Goal: Information Seeking & Learning: Learn about a topic

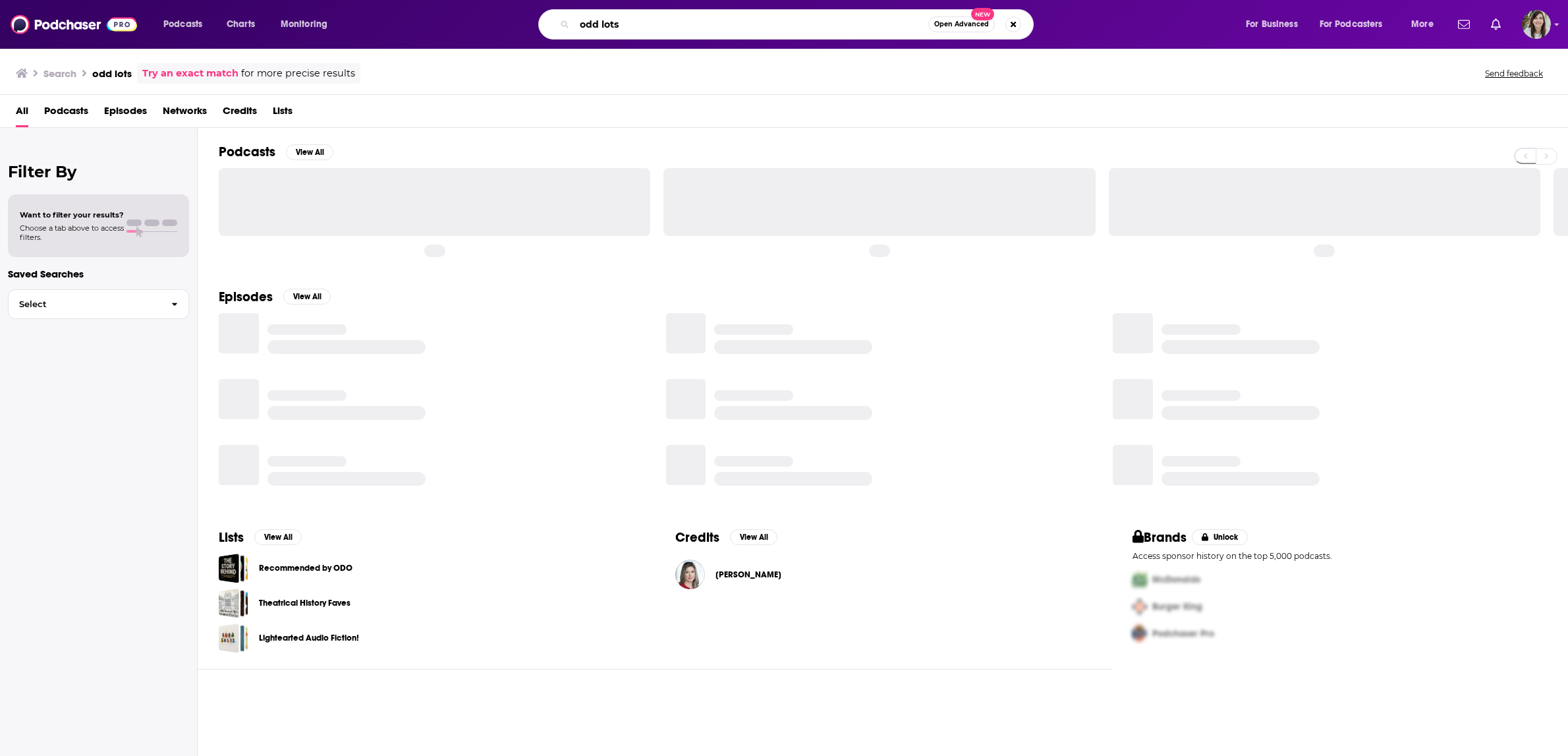
click at [665, 27] on input "odd lots" at bounding box center [752, 24] width 354 height 21
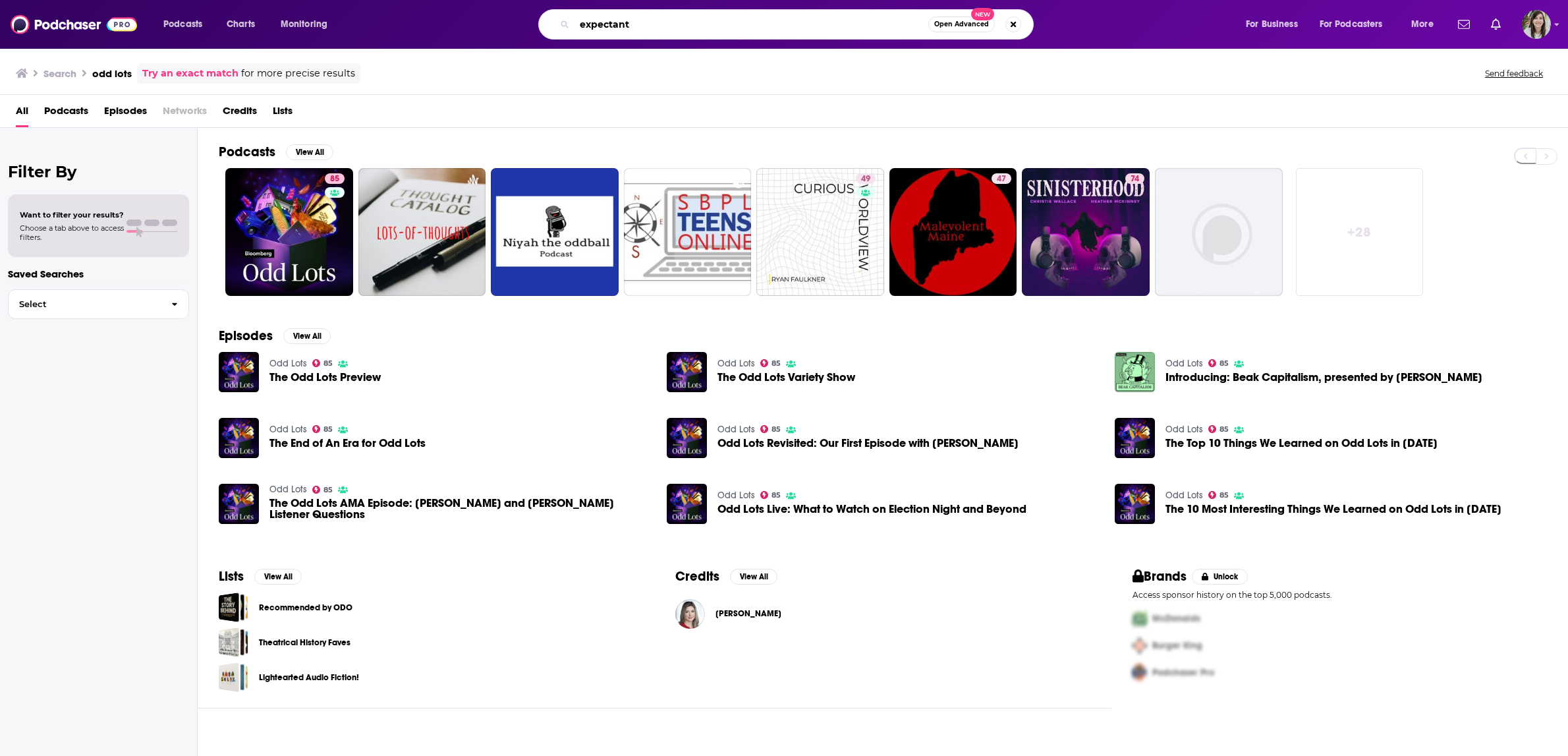
type input "expectant"
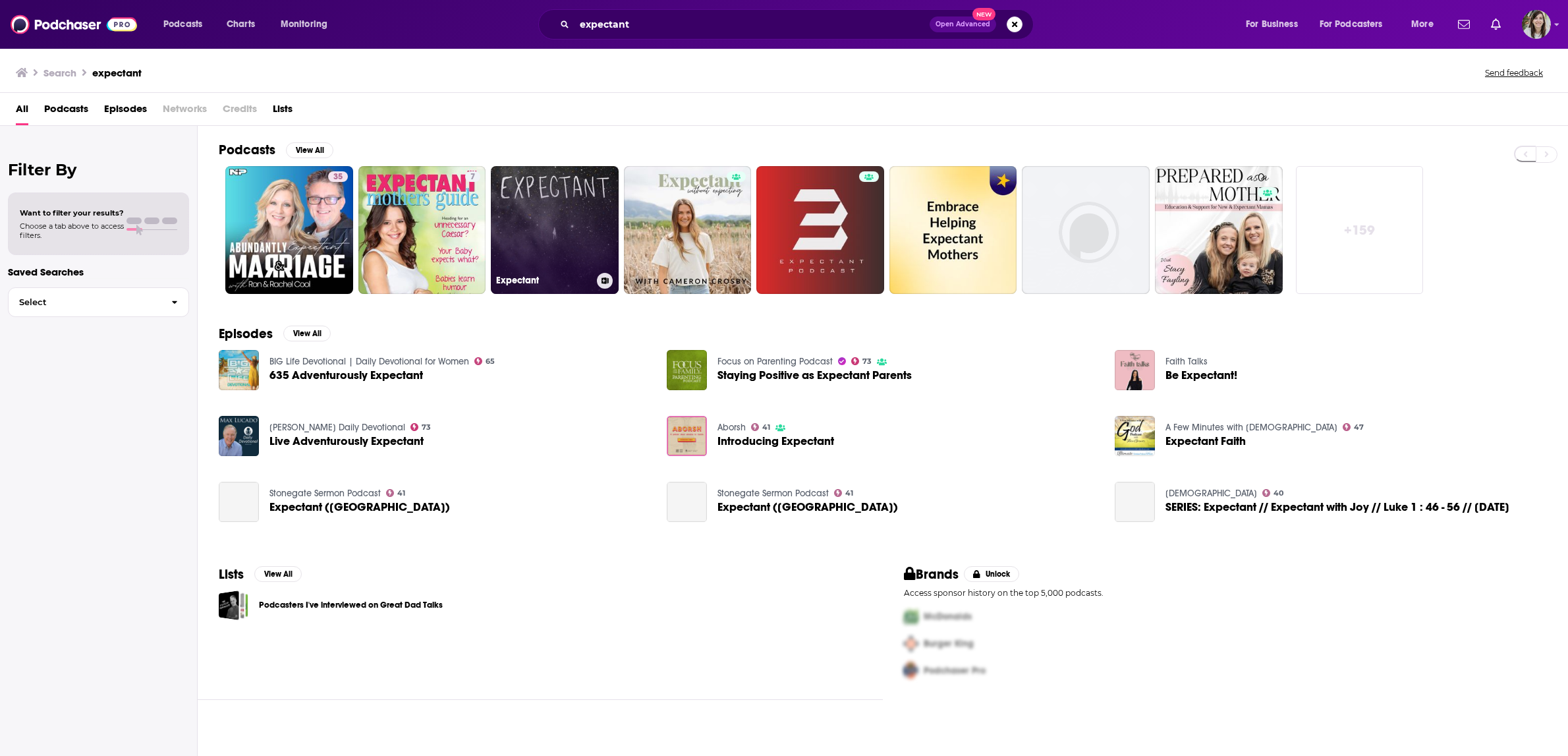
click at [542, 211] on link "Expectant" at bounding box center [554, 230] width 128 height 128
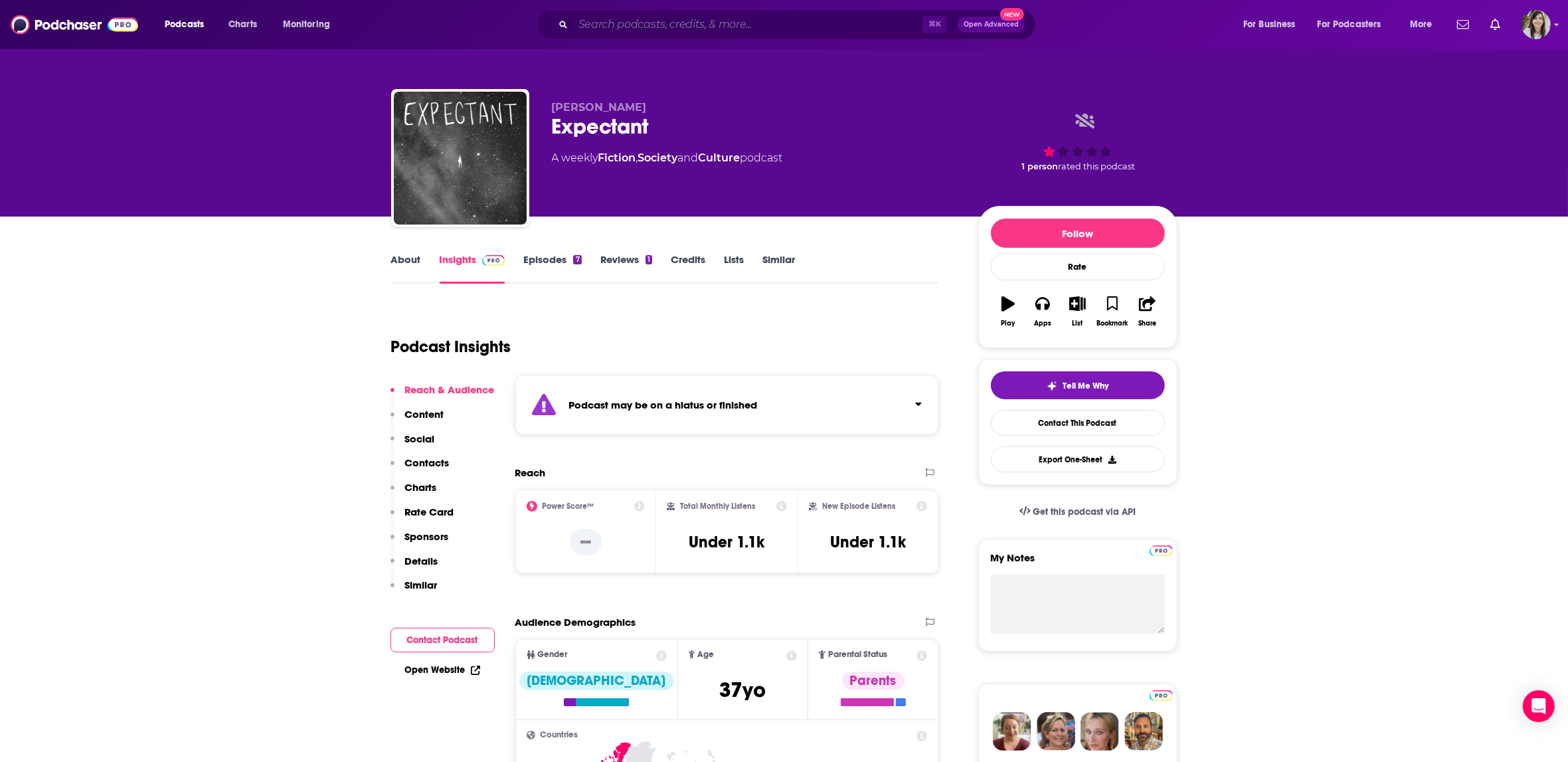
click at [687, 20] on input "Search podcasts, credits, & more..." at bounding box center [747, 24] width 349 height 21
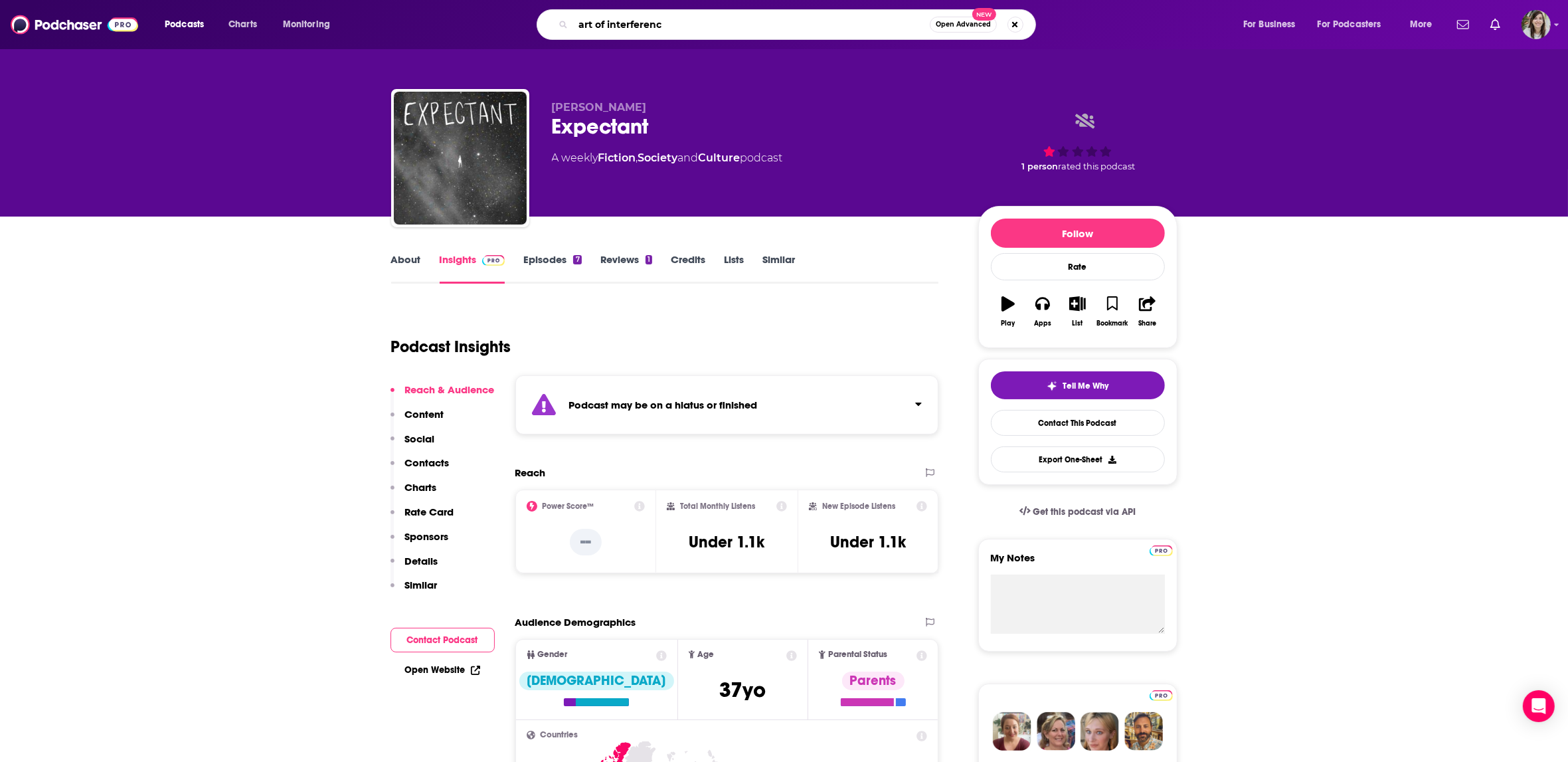
type input "art of interference"
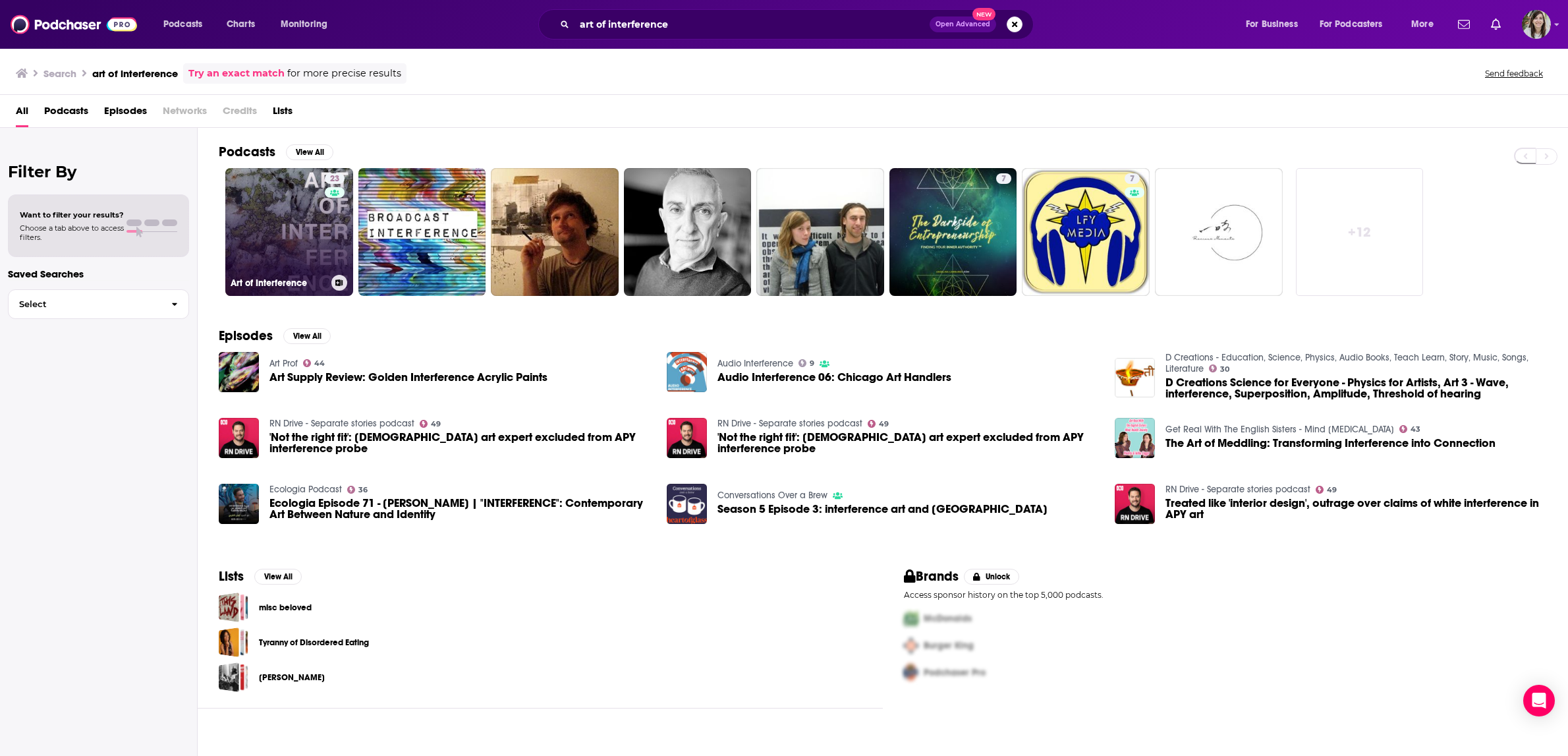
click at [304, 222] on link "23 Art of Interference" at bounding box center [289, 232] width 128 height 128
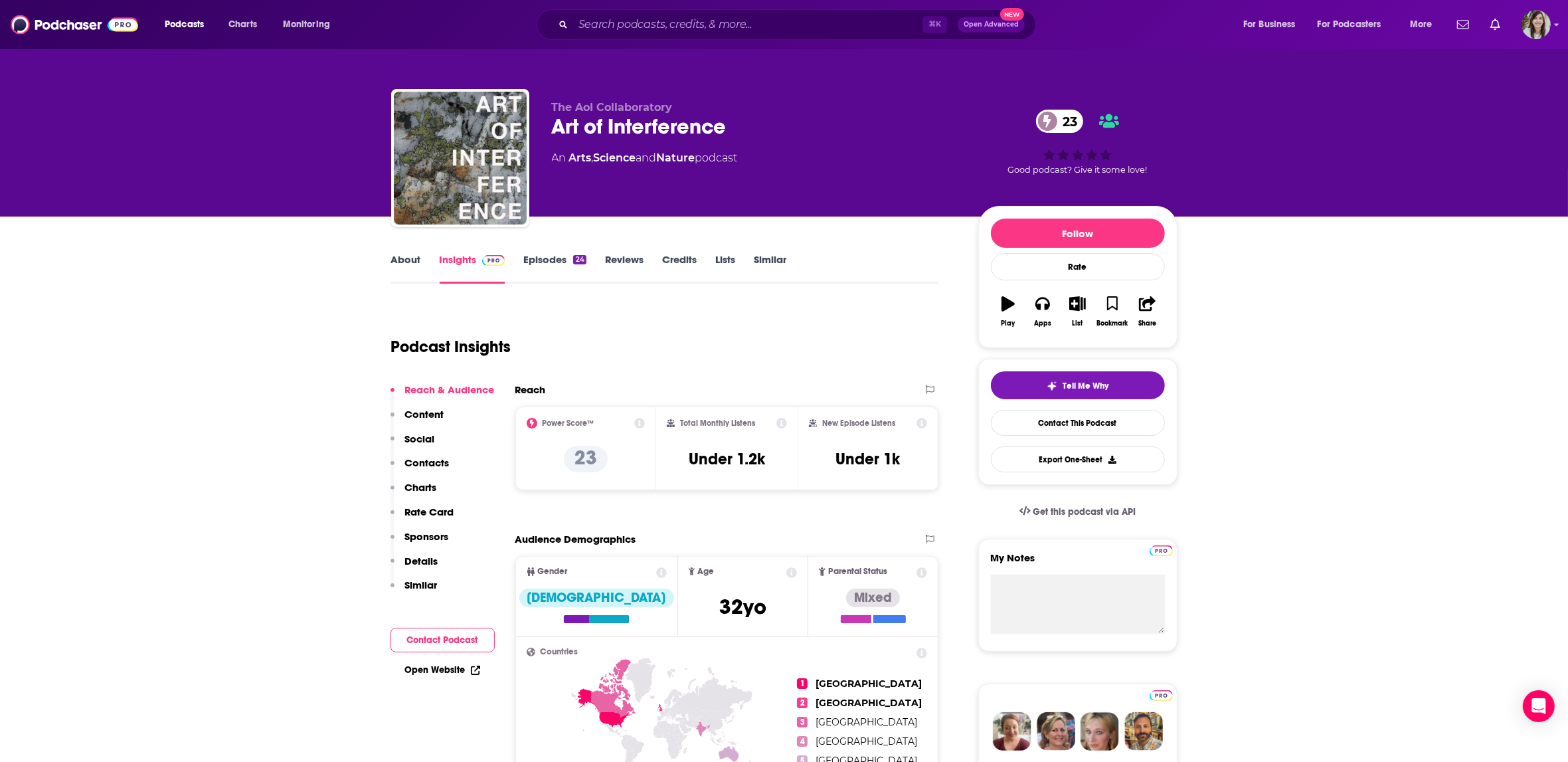
click at [414, 254] on link "About" at bounding box center [406, 268] width 30 height 30
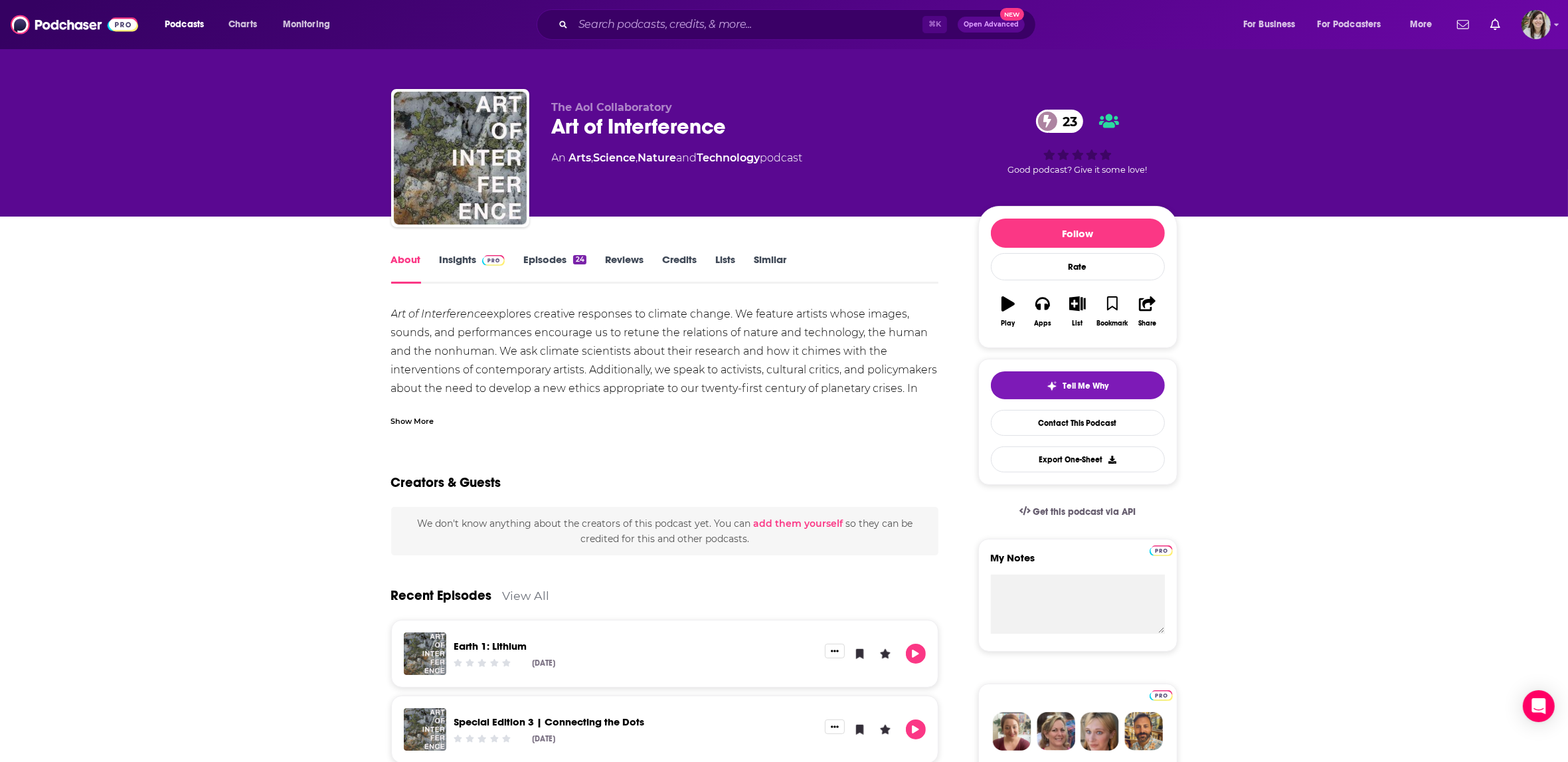
click at [452, 251] on div "About Insights Episodes 24 Reviews Credits Lists Similar" at bounding box center [665, 267] width 548 height 32
drag, startPoint x: 452, startPoint y: 254, endPoint x: 1125, endPoint y: 36, distance: 707.4
click at [453, 254] on link "Insights" at bounding box center [472, 268] width 65 height 30
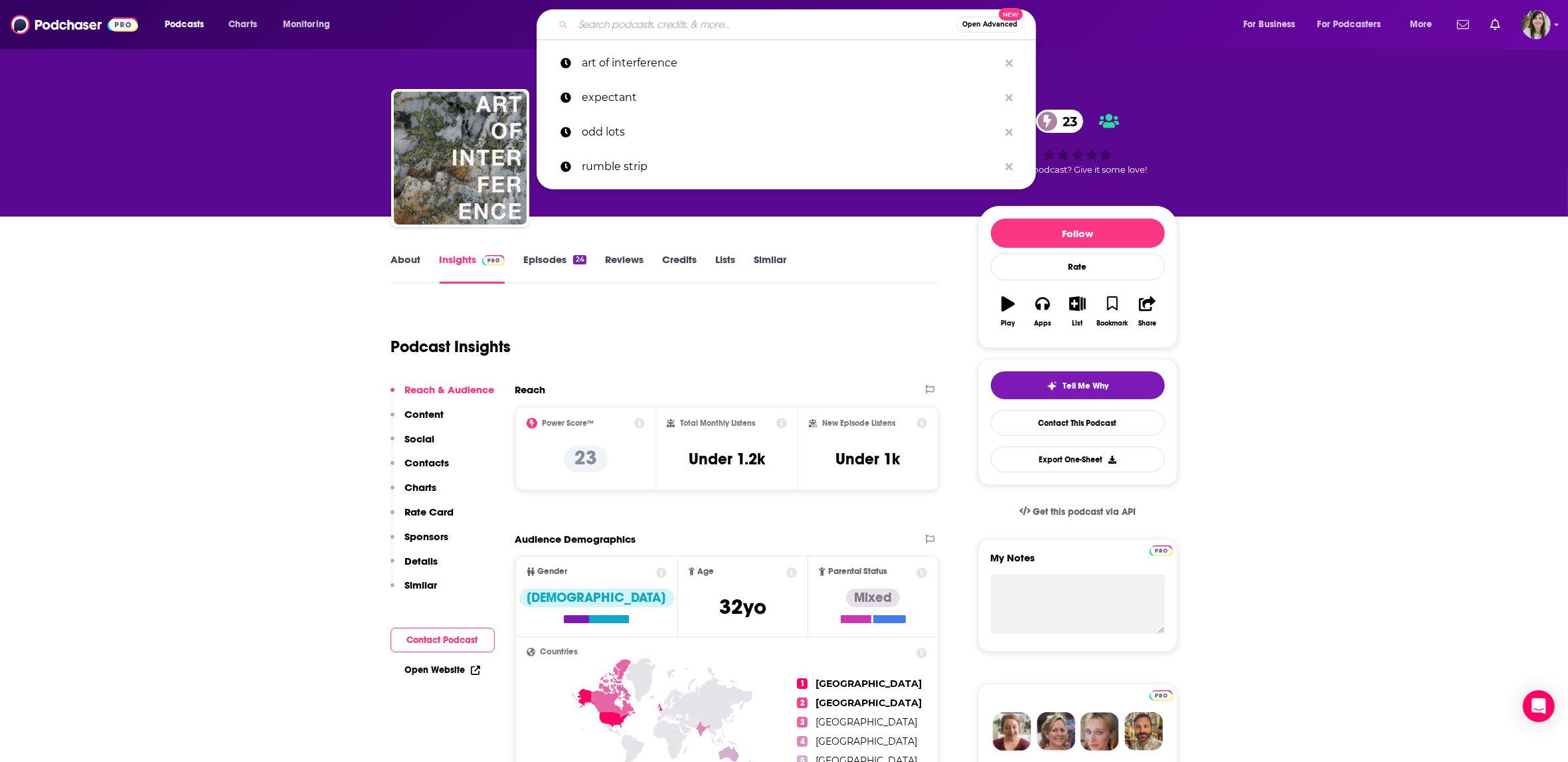
click at [786, 26] on input "Search podcasts, credits, & more..." at bounding box center [764, 24] width 383 height 21
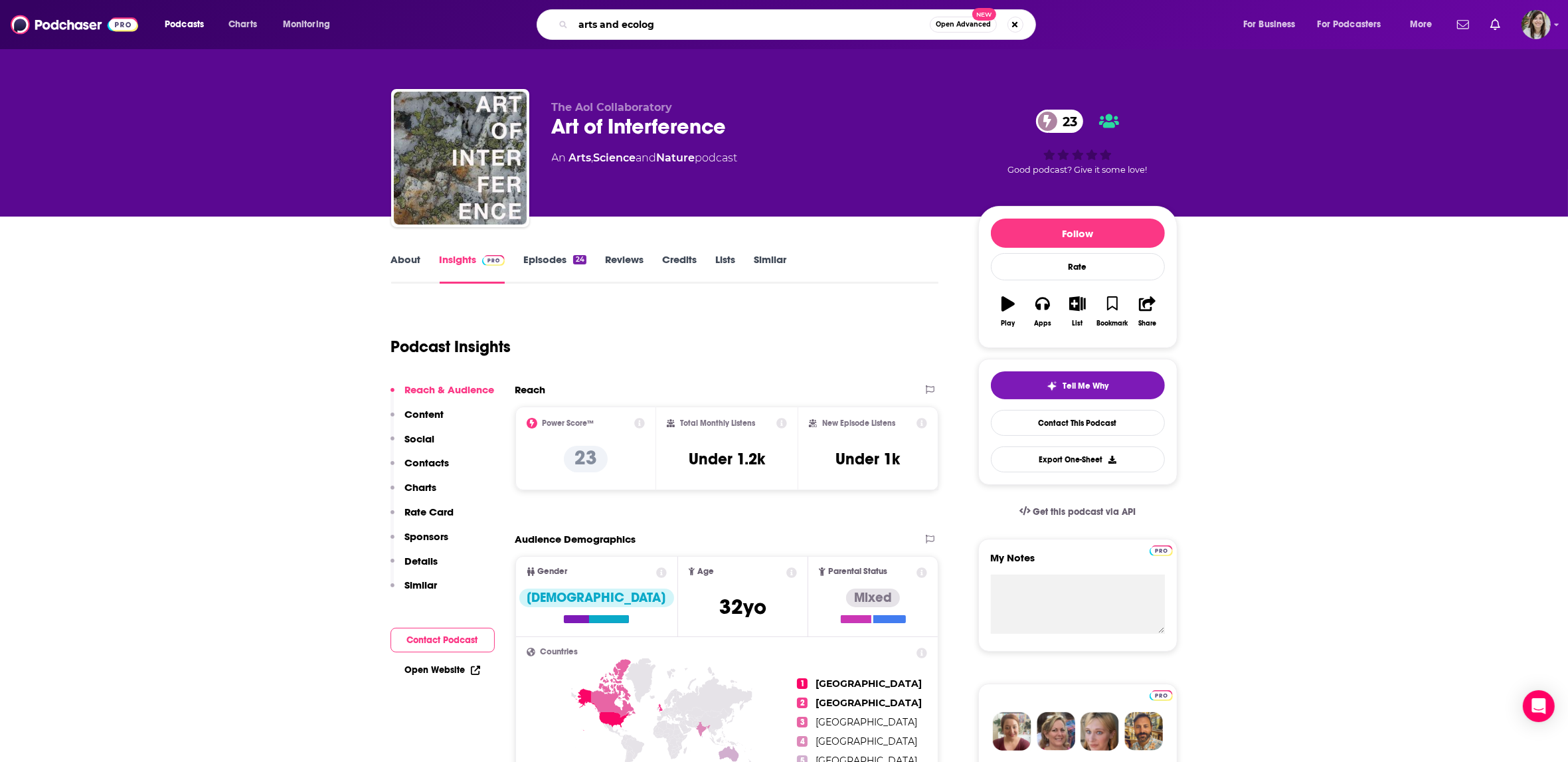
type input "arts and ecology"
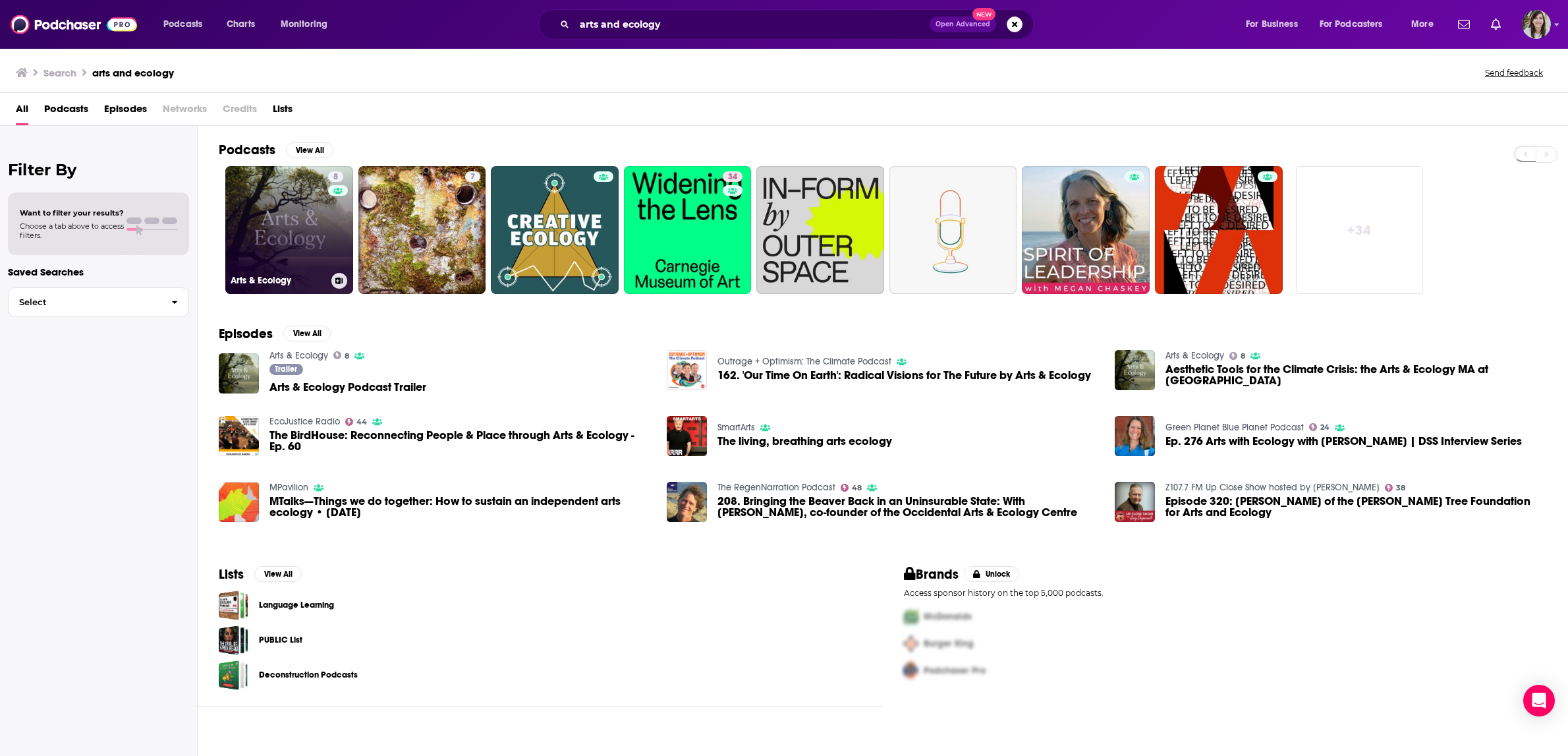
click at [268, 217] on link "8 Arts & Ecology" at bounding box center [289, 230] width 128 height 128
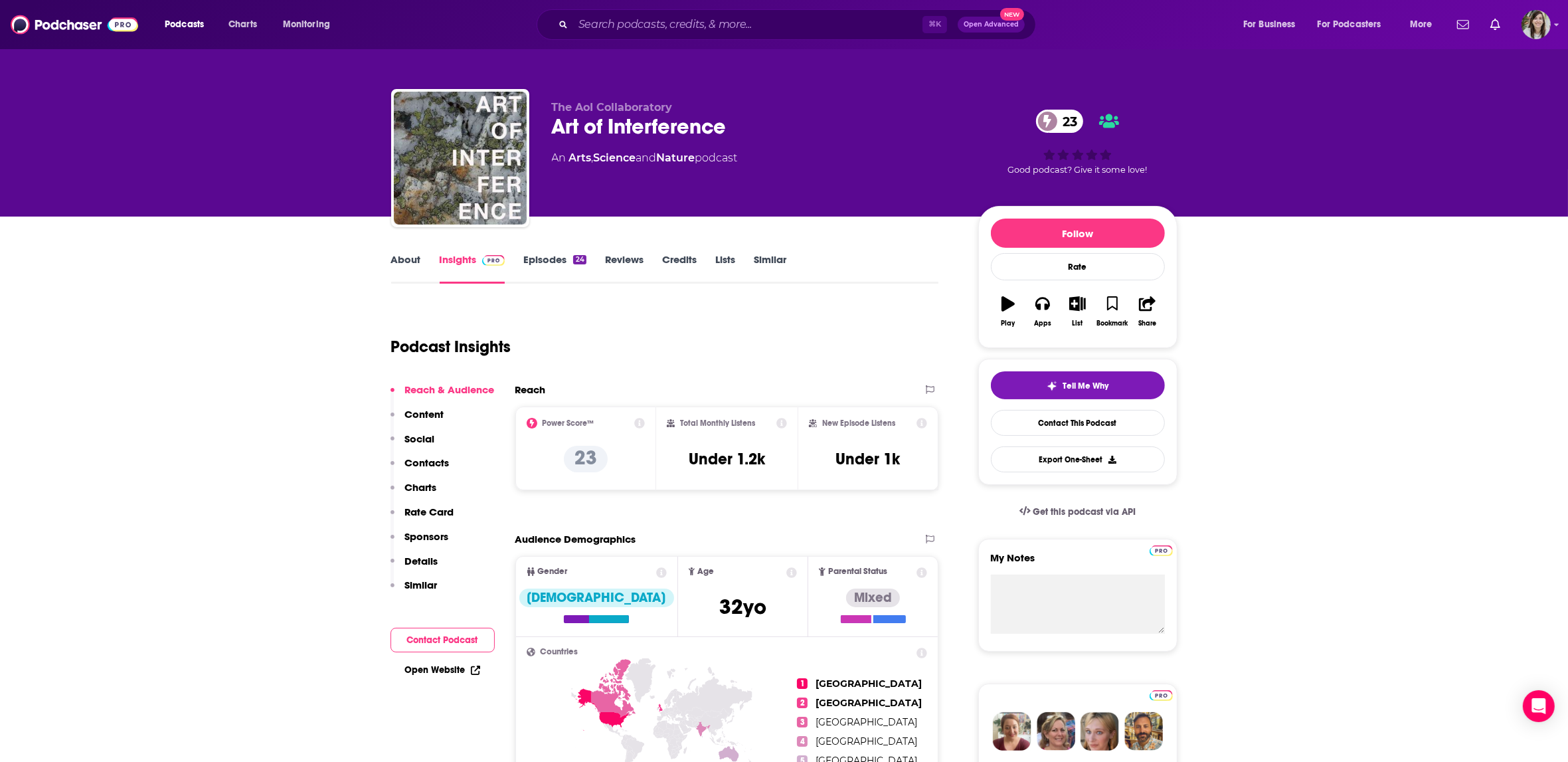
click at [542, 262] on link "Episodes 24" at bounding box center [554, 268] width 63 height 30
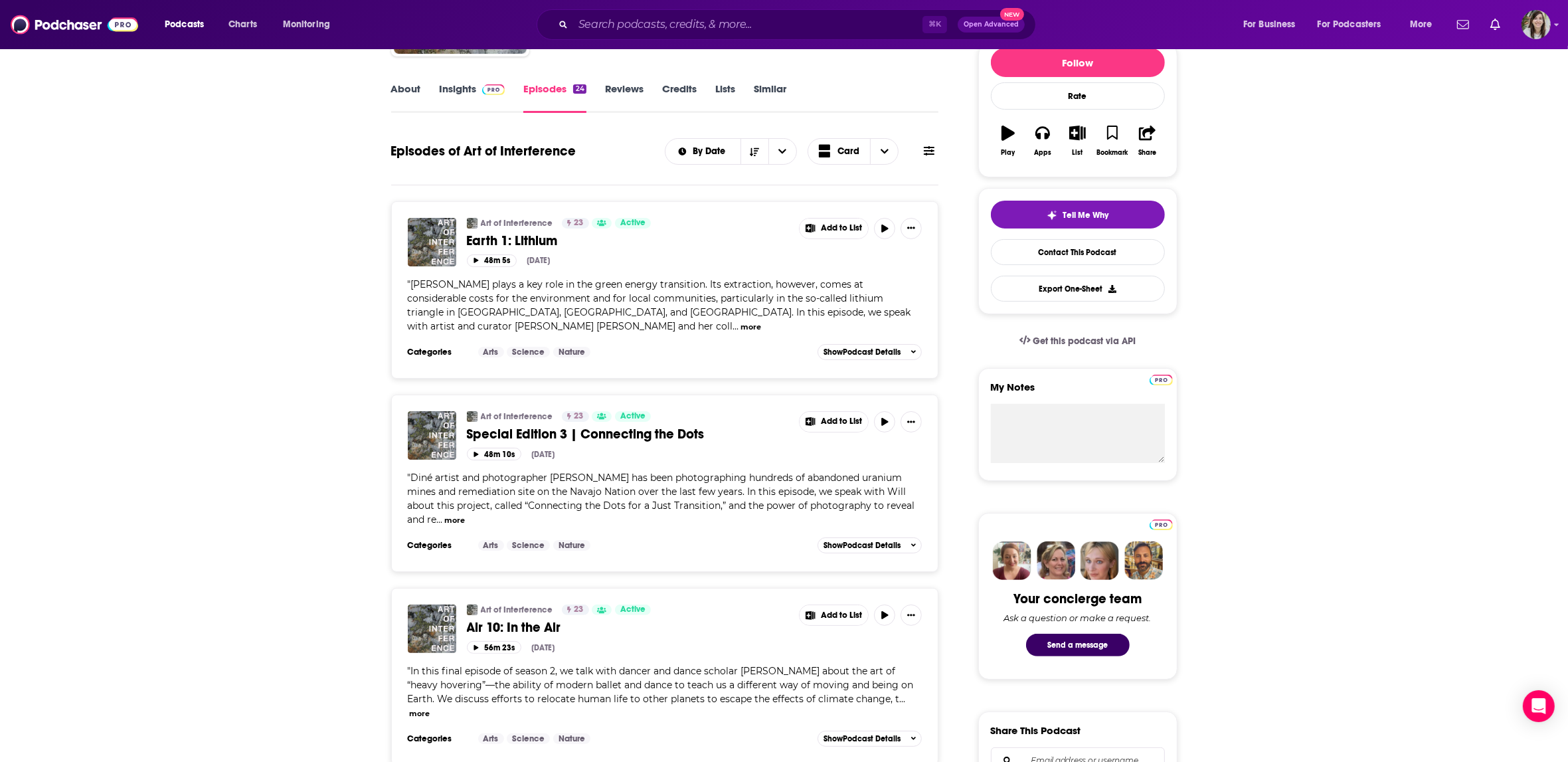
scroll to position [327, 0]
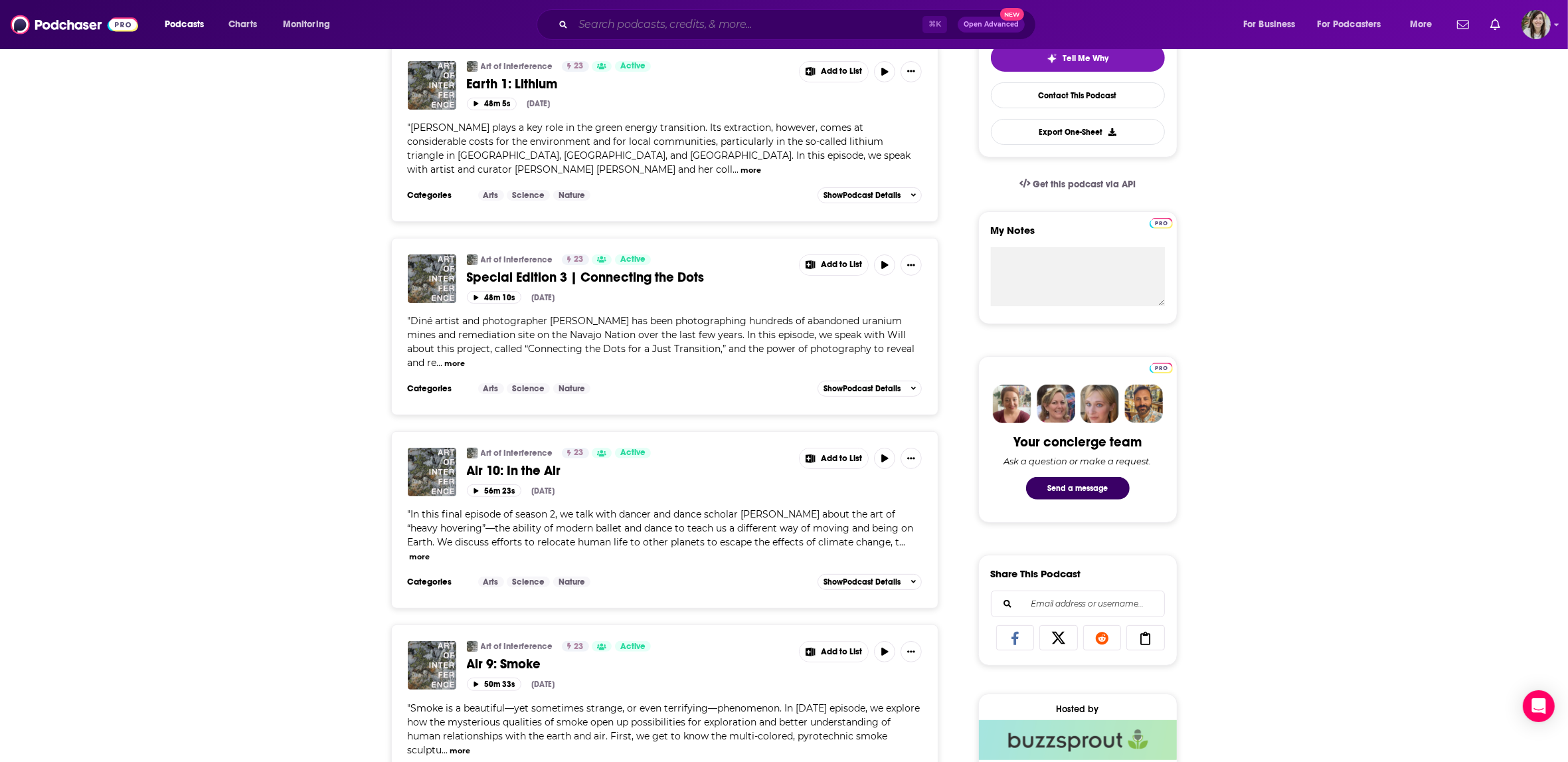
click at [788, 29] on input "Search podcasts, credits, & more..." at bounding box center [747, 24] width 349 height 21
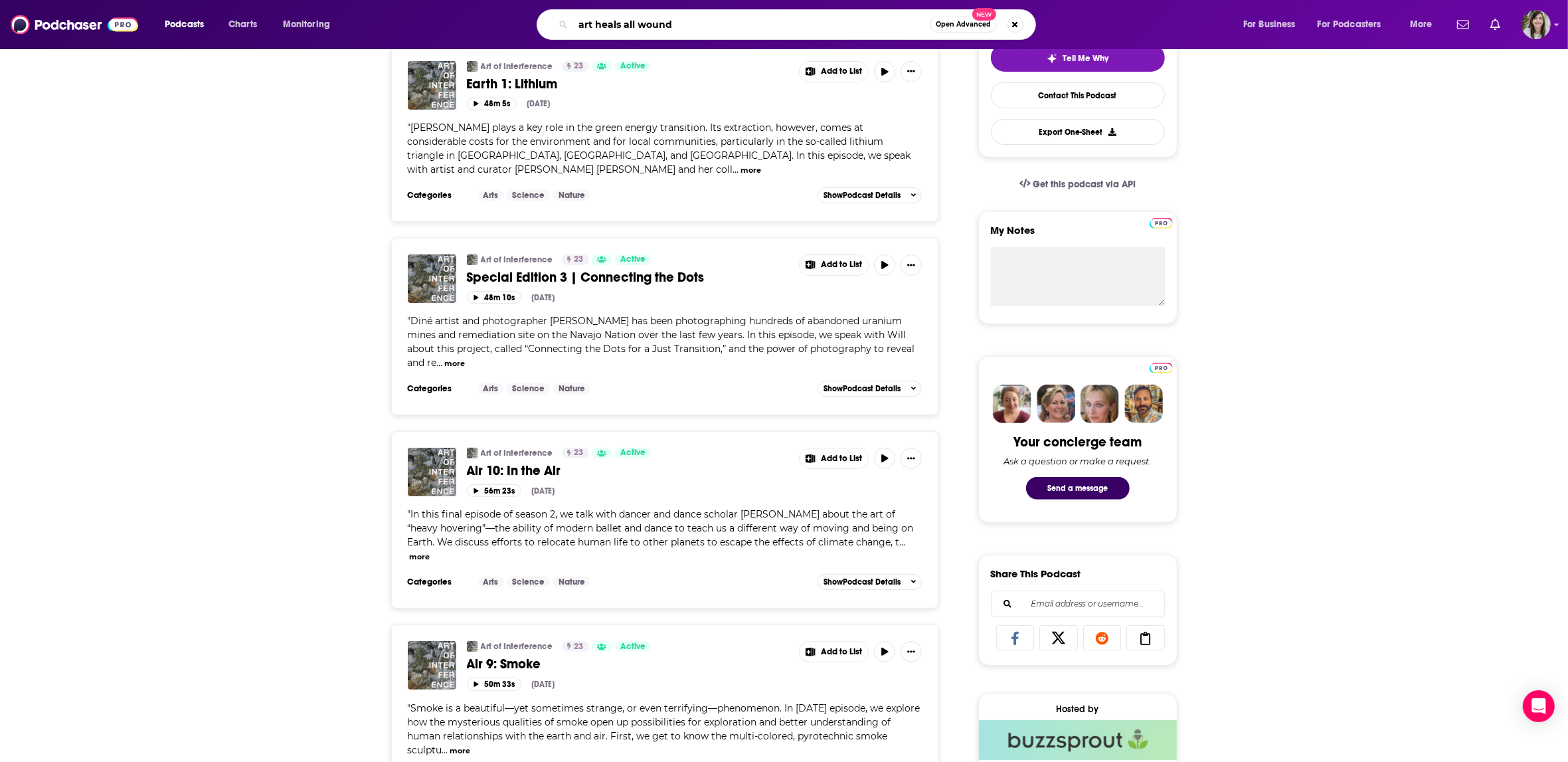
type input "art heals all wounds"
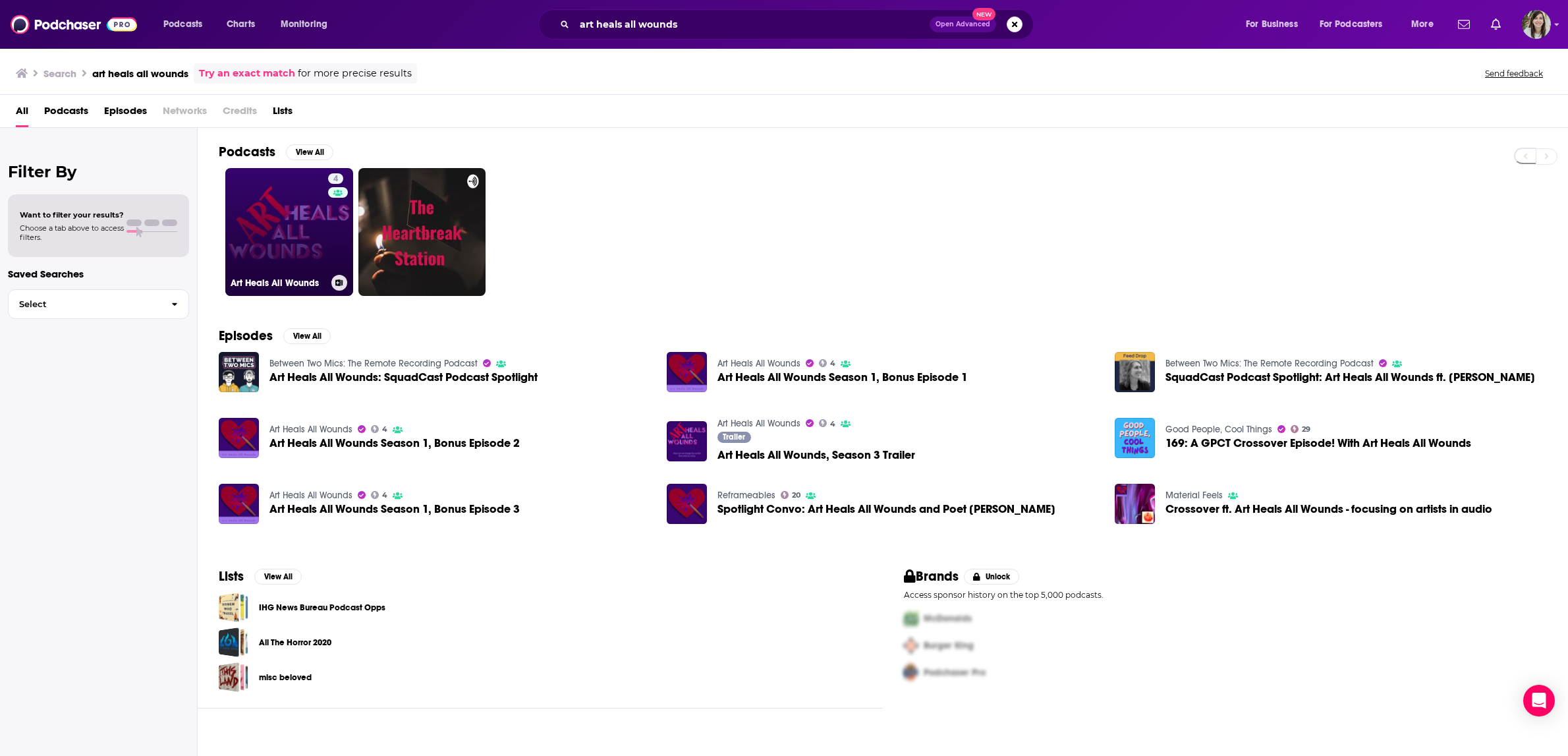
click at [277, 206] on link "4 Art Heals All Wounds" at bounding box center [289, 232] width 128 height 128
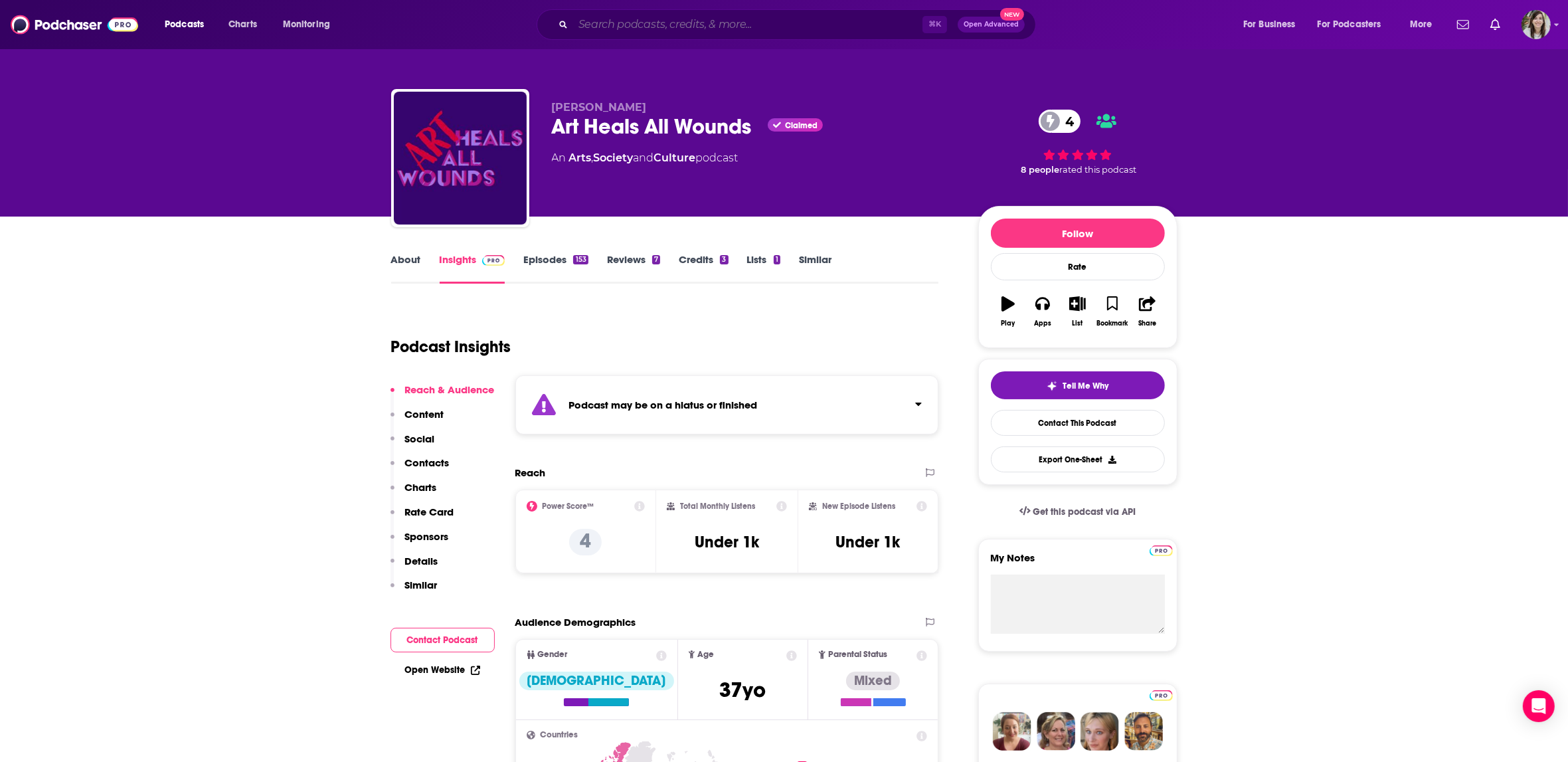
click at [715, 22] on input "Search podcasts, credits, & more..." at bounding box center [747, 24] width 349 height 21
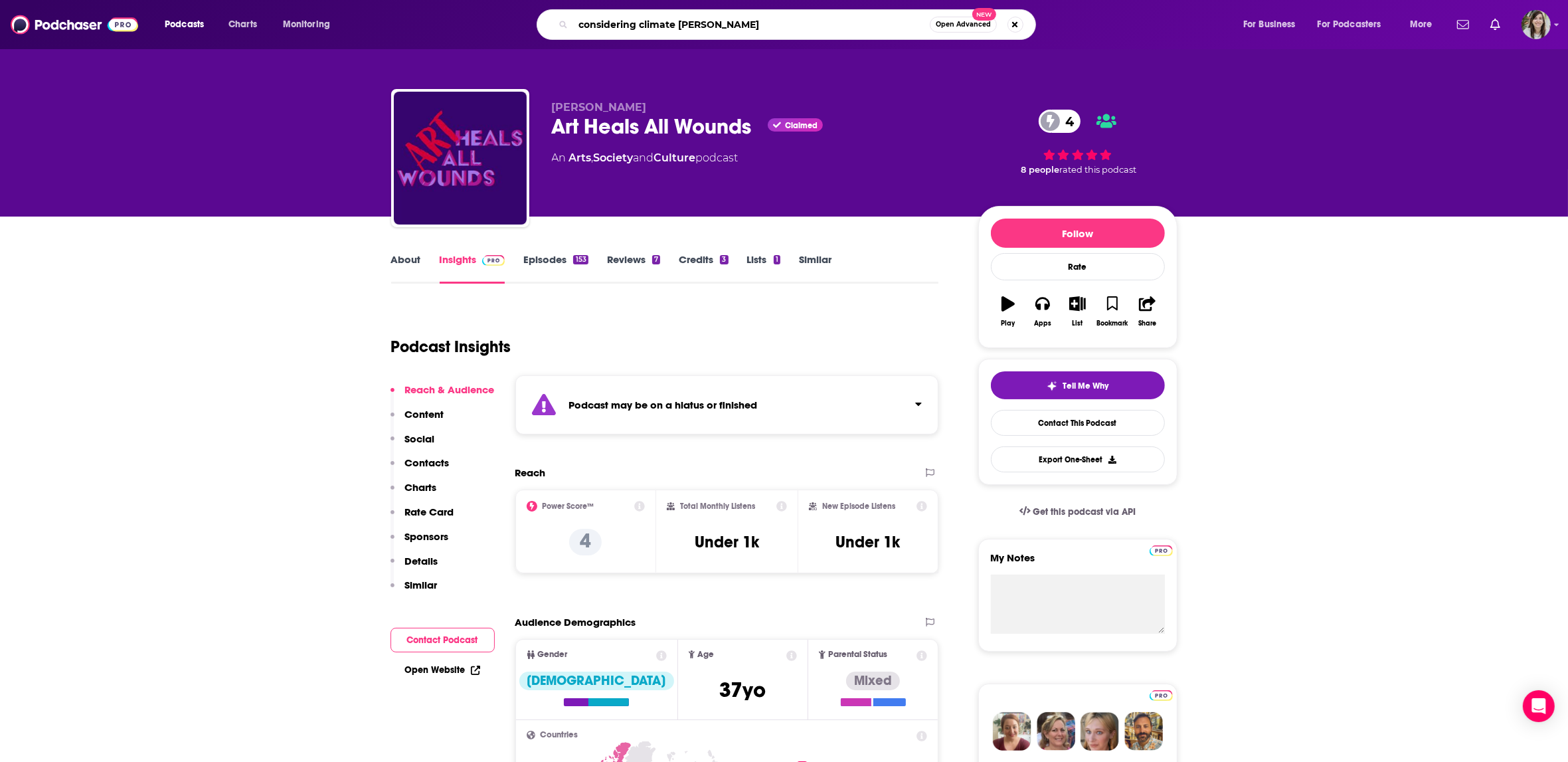
type input "considering climate change"
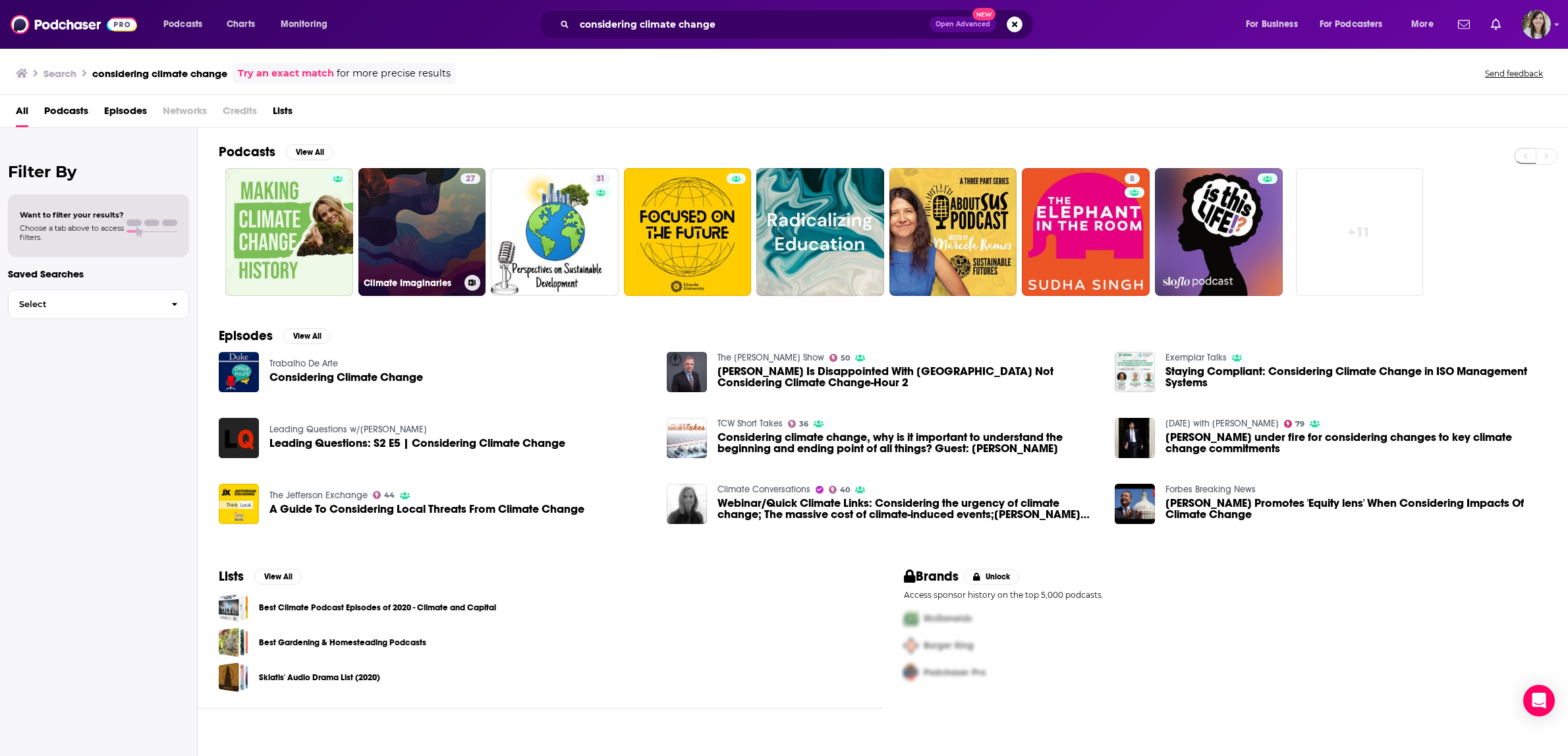
click at [462, 215] on div "27" at bounding box center [470, 224] width 20 height 102
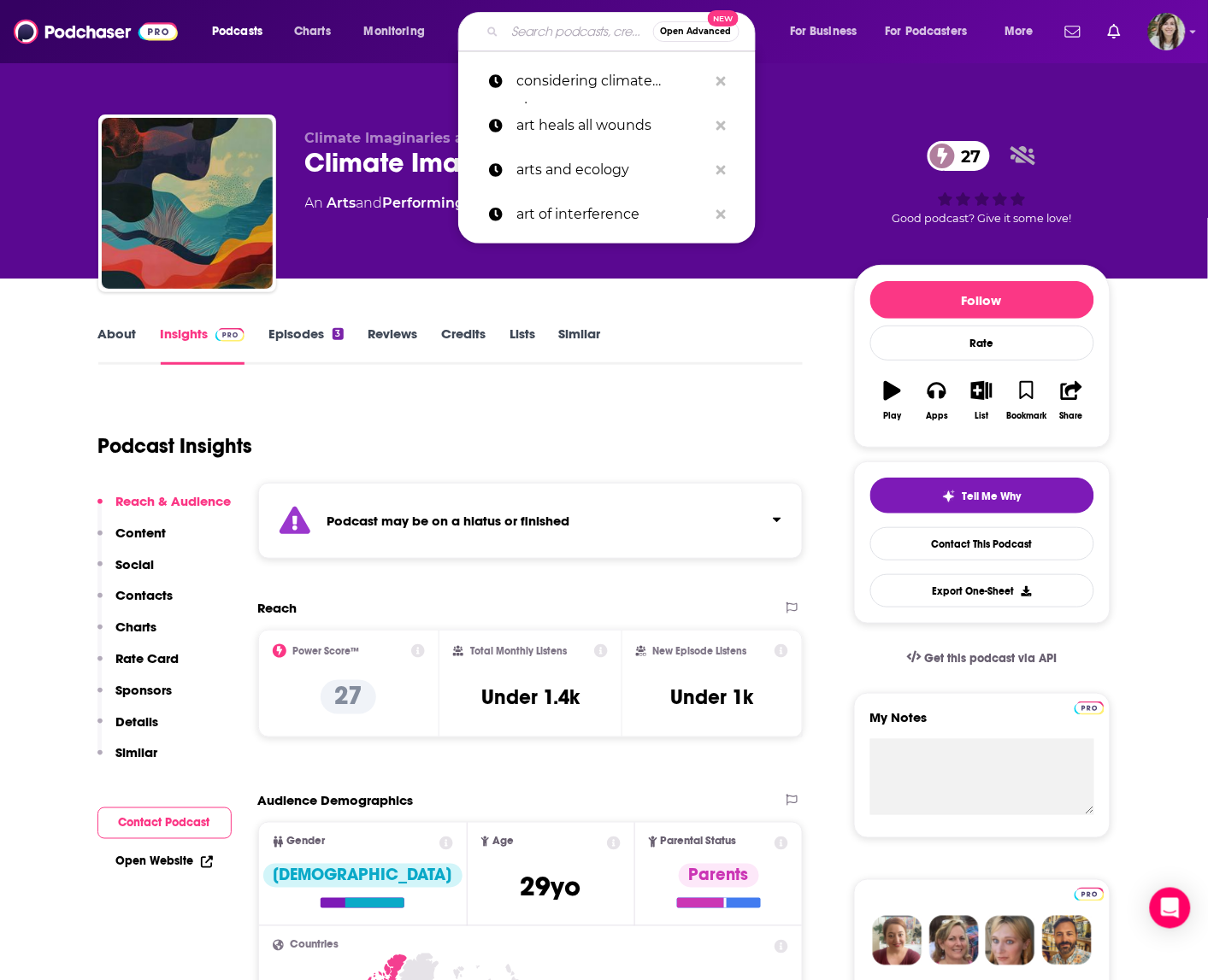
click at [557, 32] on input "Search podcasts, credits, & more..." at bounding box center [579, 31] width 148 height 27
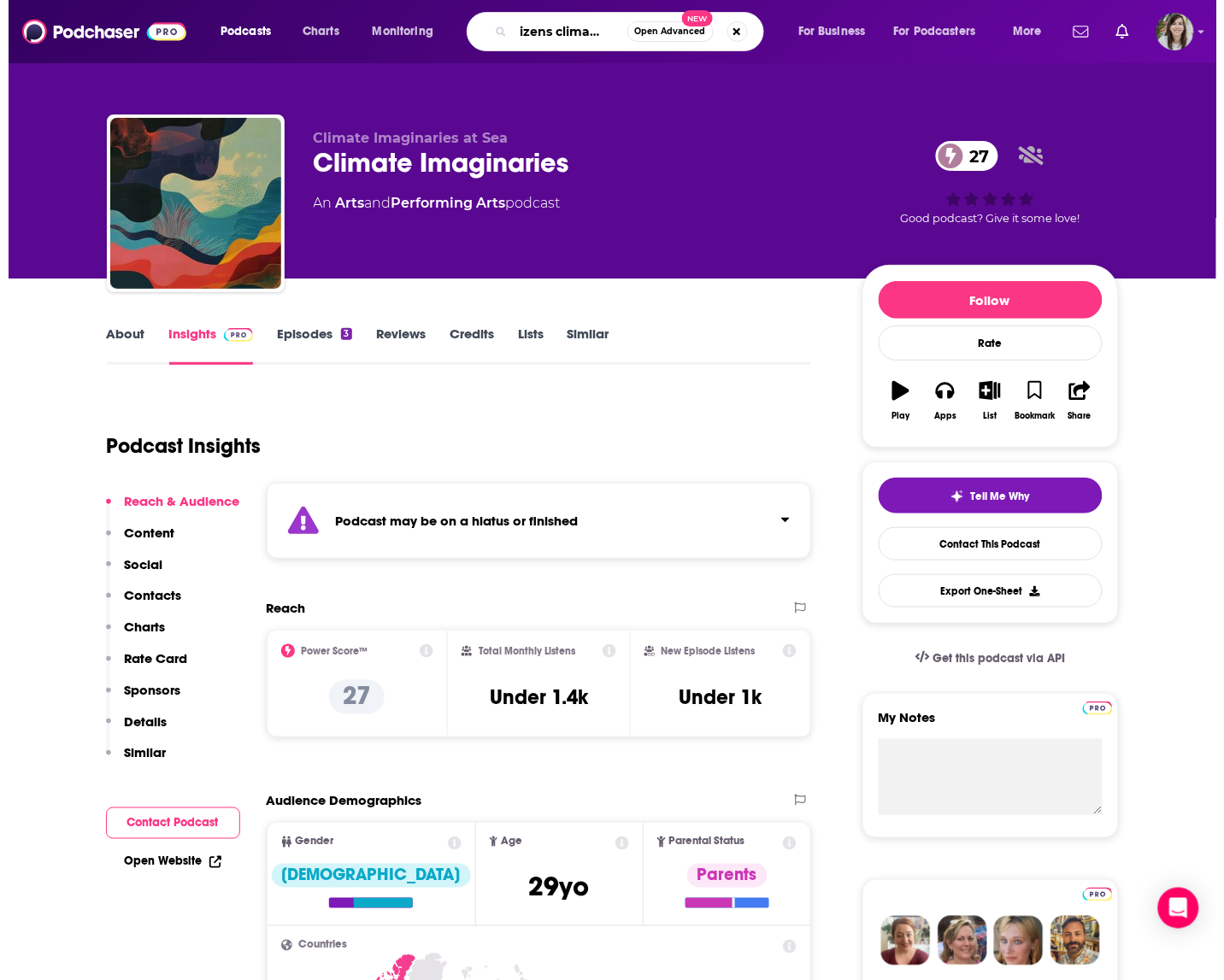
scroll to position [0, 35]
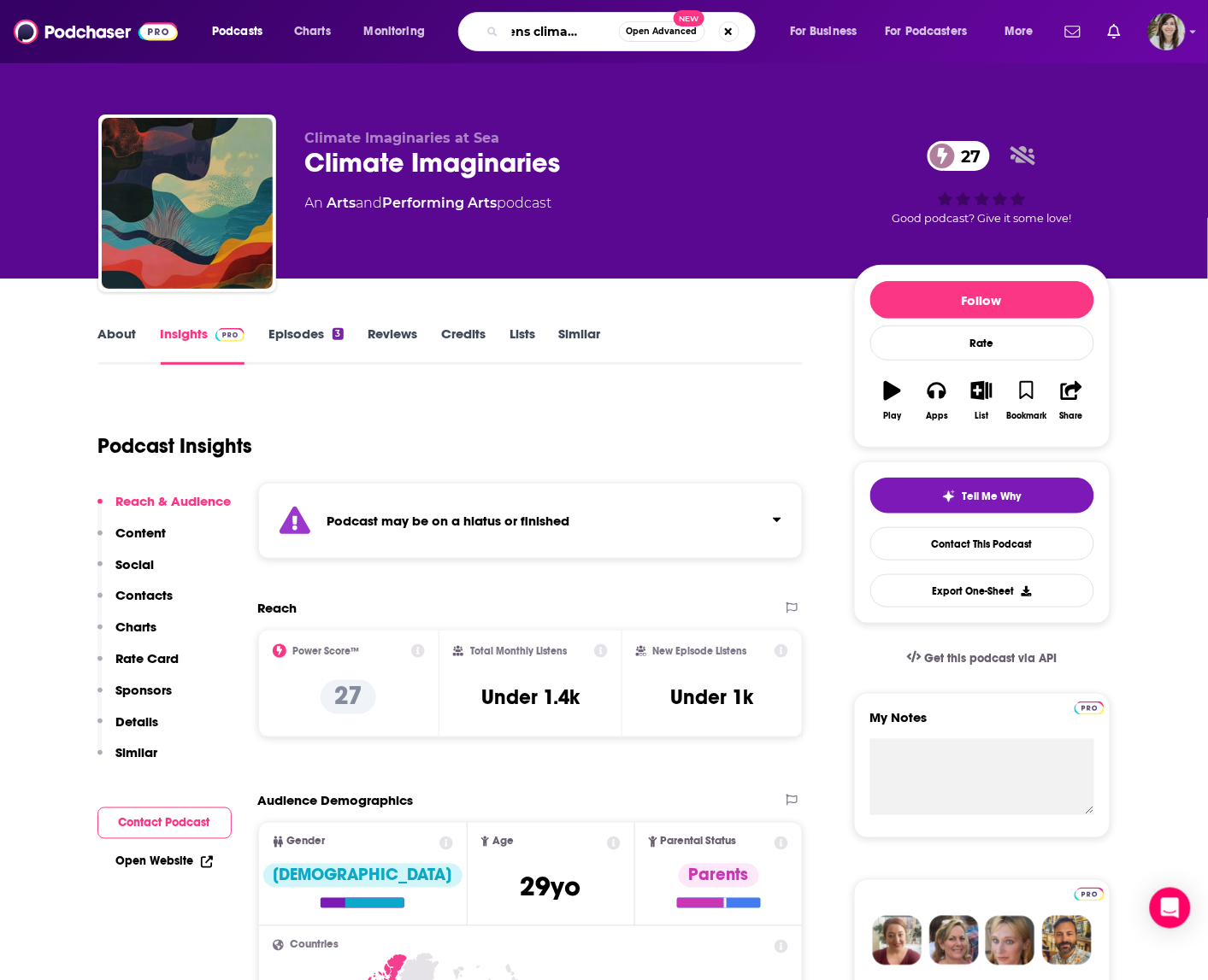
type input "citizens climate radio"
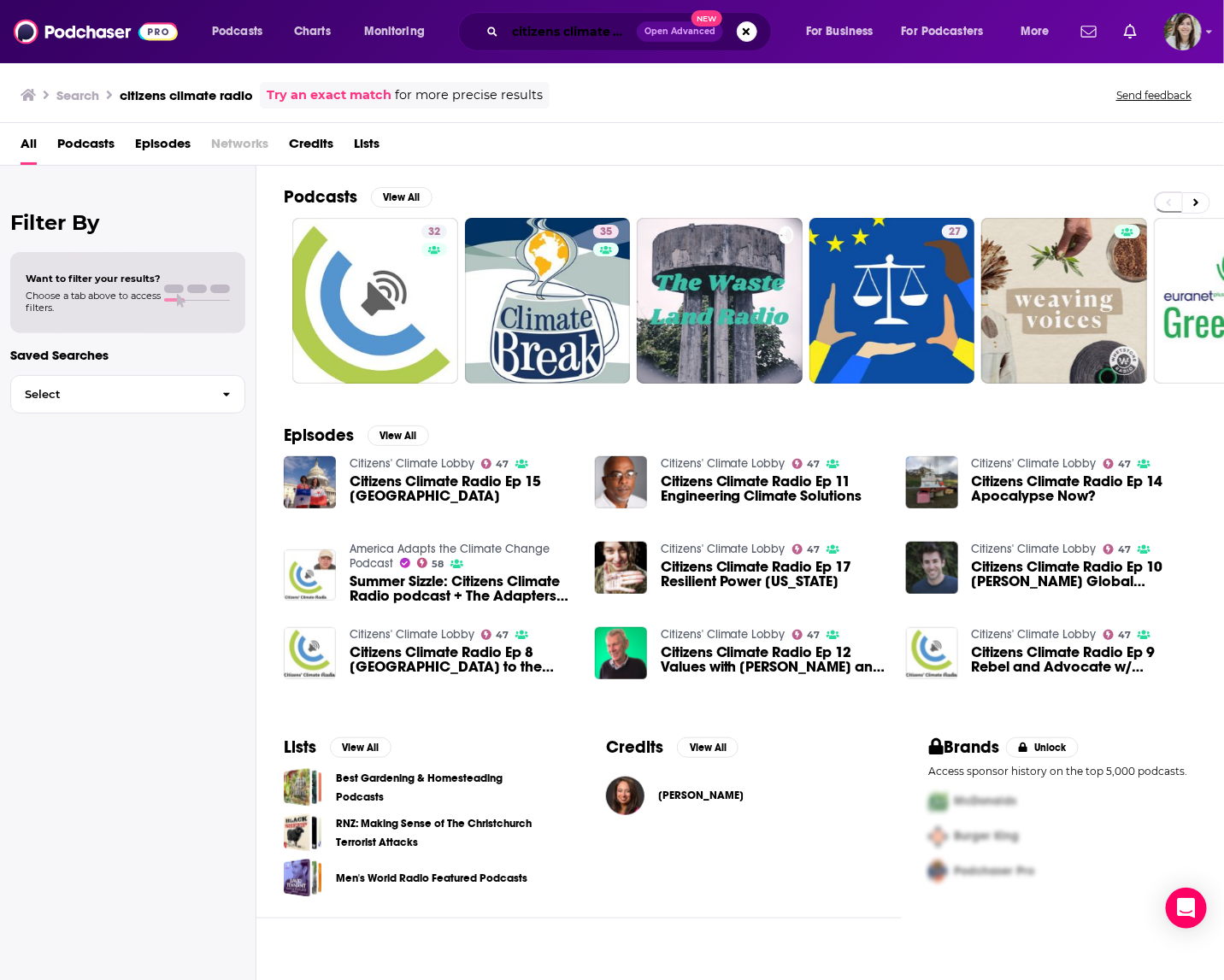
click at [564, 32] on input "citizens climate radio" at bounding box center [571, 31] width 132 height 27
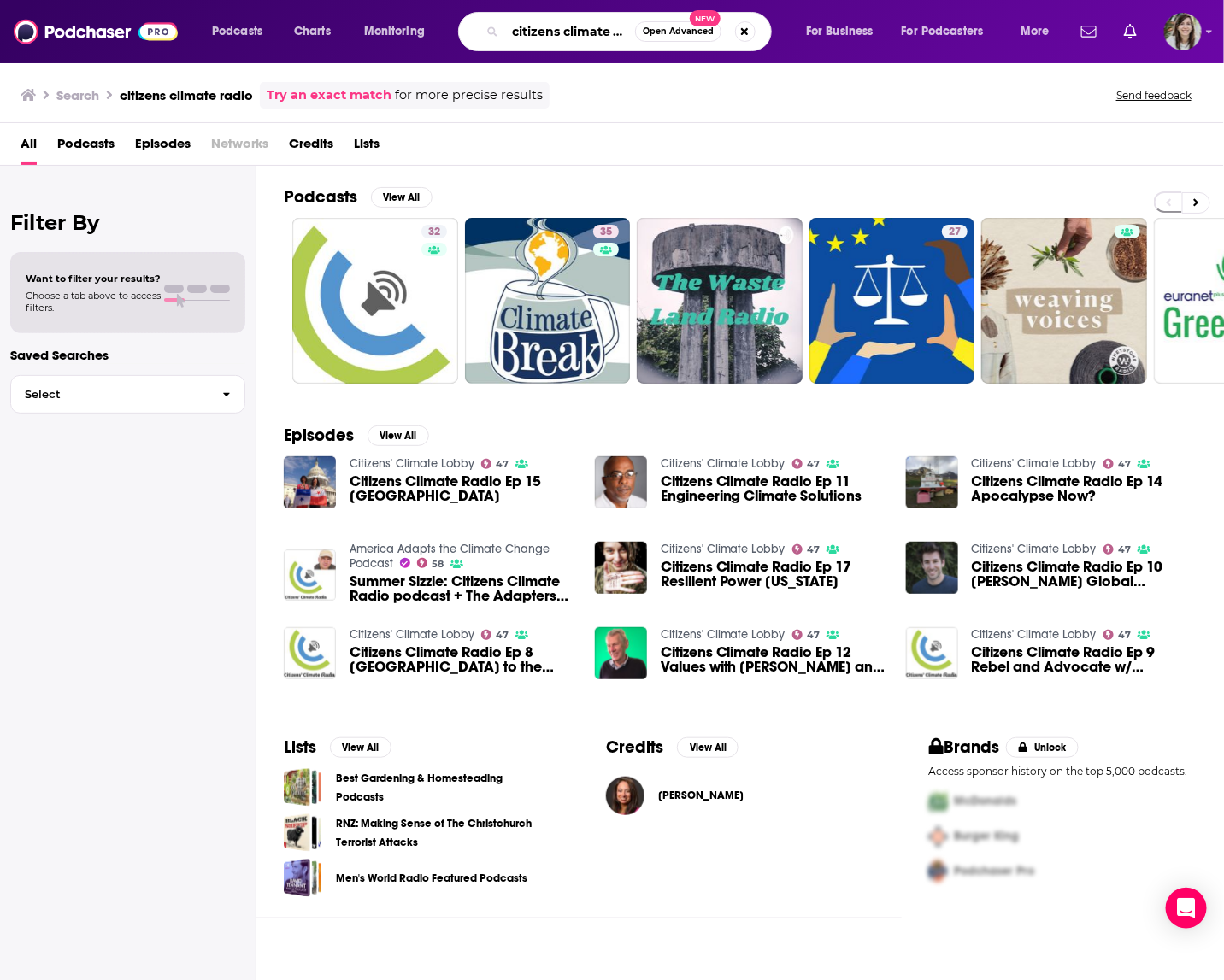
click at [564, 32] on input "citizens climate radio" at bounding box center [570, 31] width 130 height 27
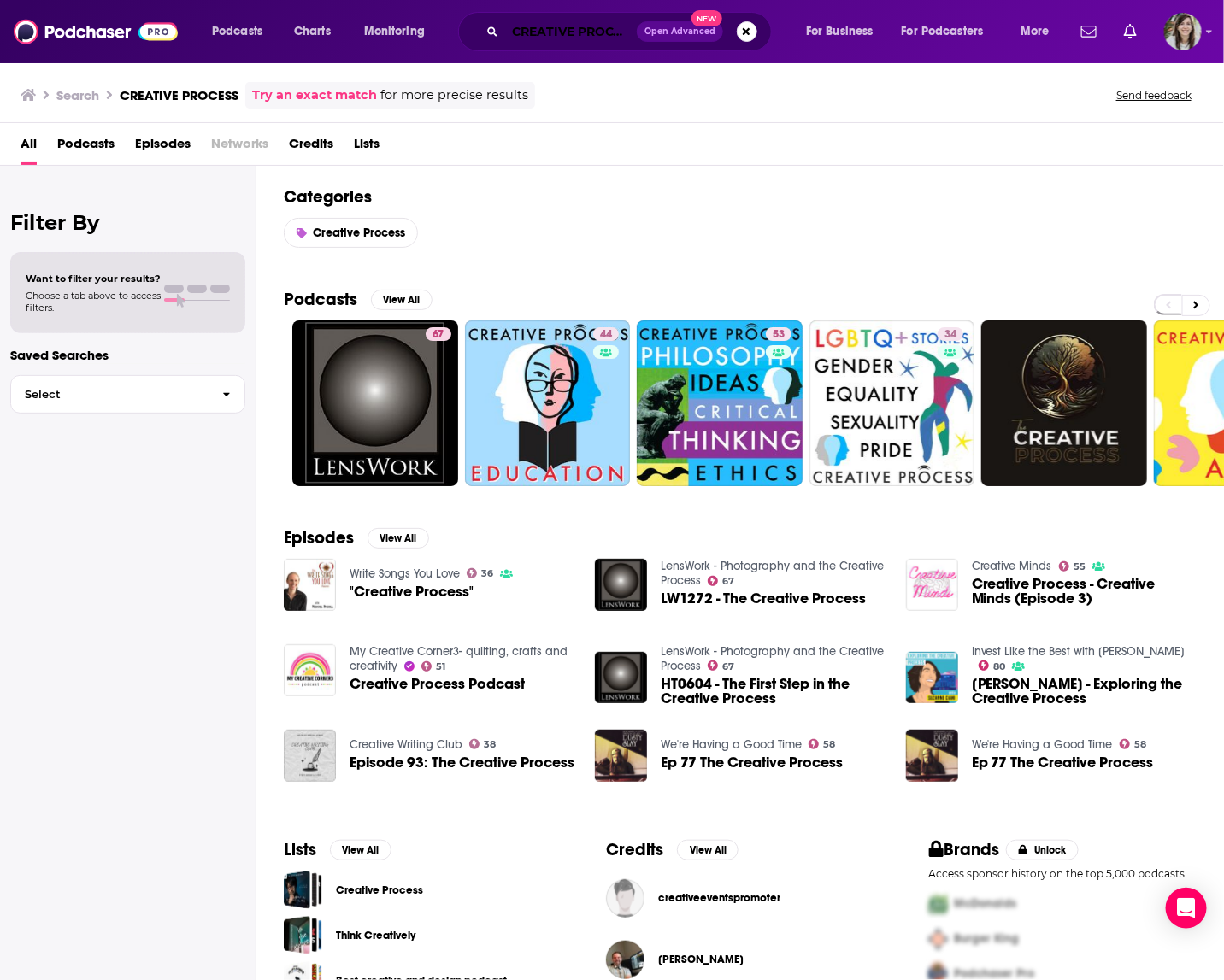
click at [510, 29] on input "CREATIVE PROCESS" at bounding box center [571, 31] width 132 height 27
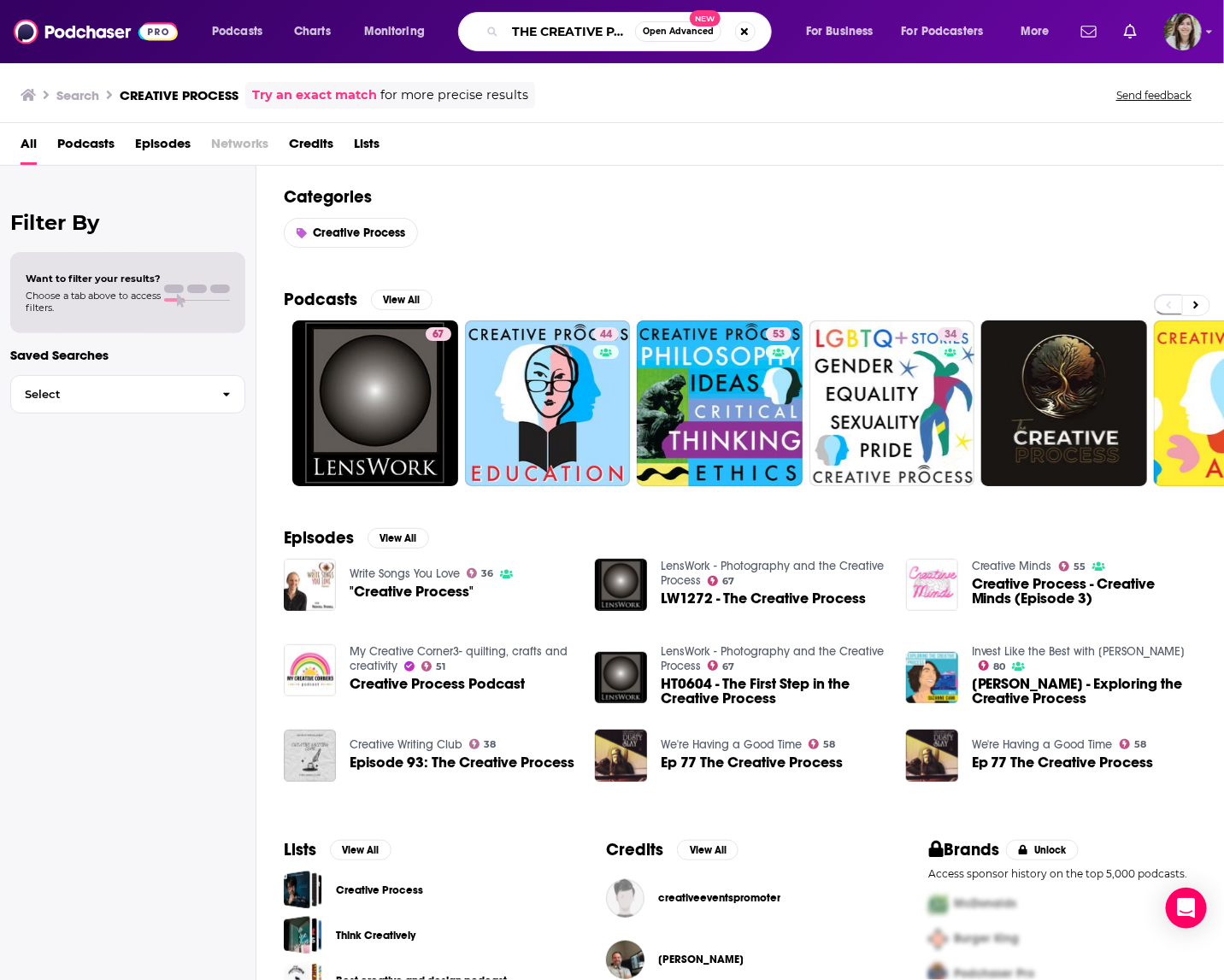
type input "THE CREATIVE PROCESS"
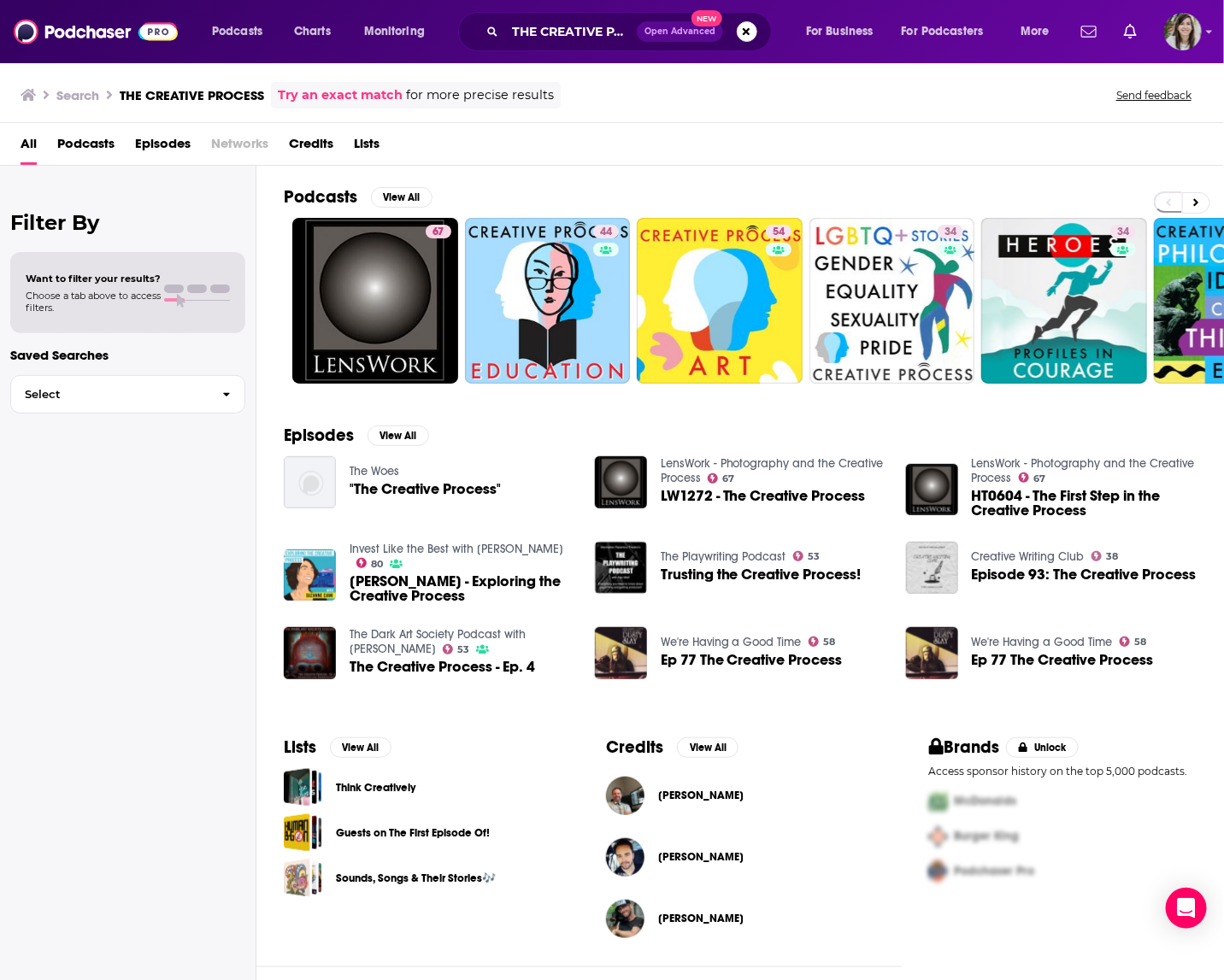
click at [97, 140] on span "Podcasts" at bounding box center [86, 148] width 58 height 35
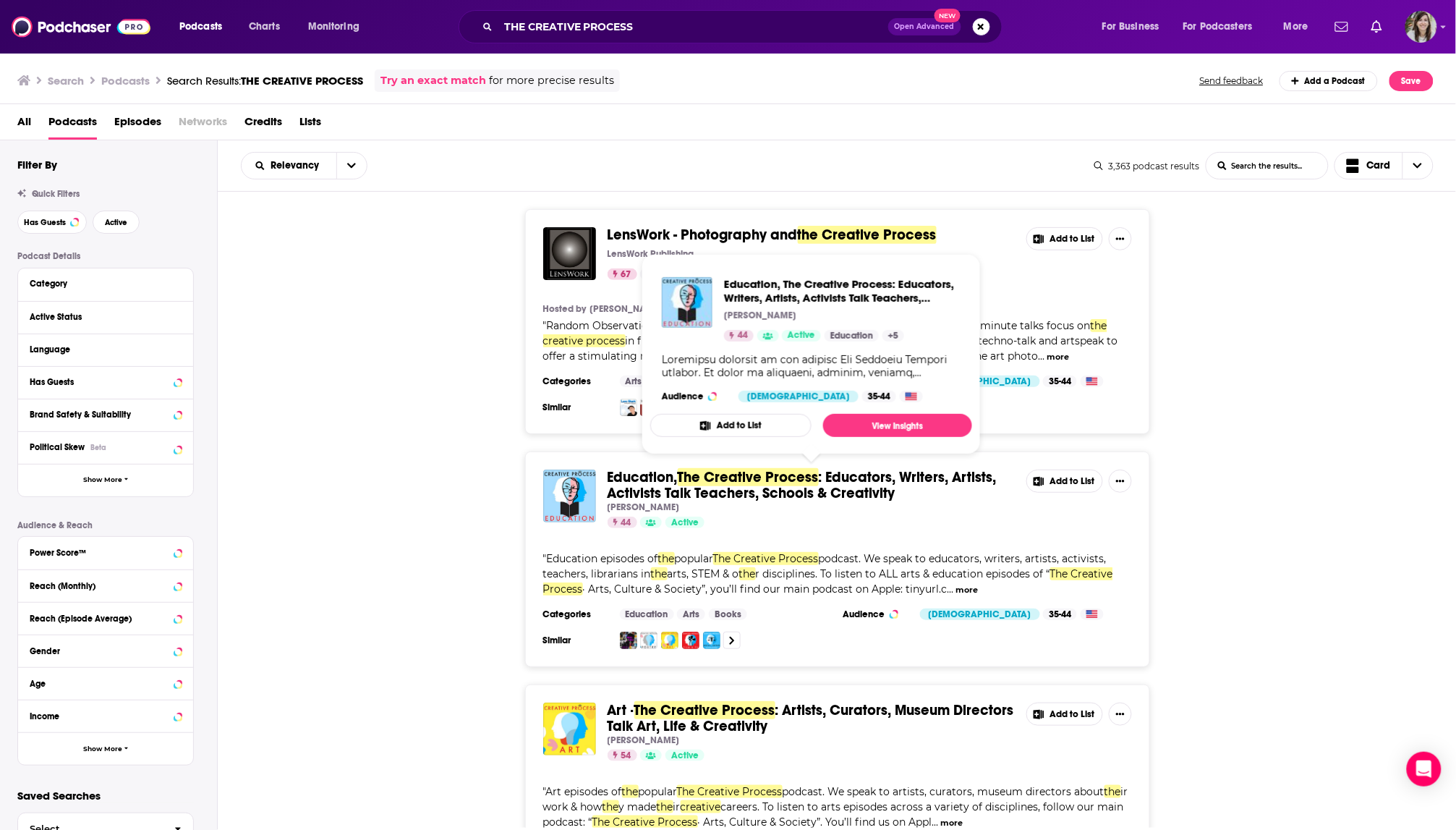
click at [817, 477] on span "The Creative Process" at bounding box center [749, 477] width 141 height 18
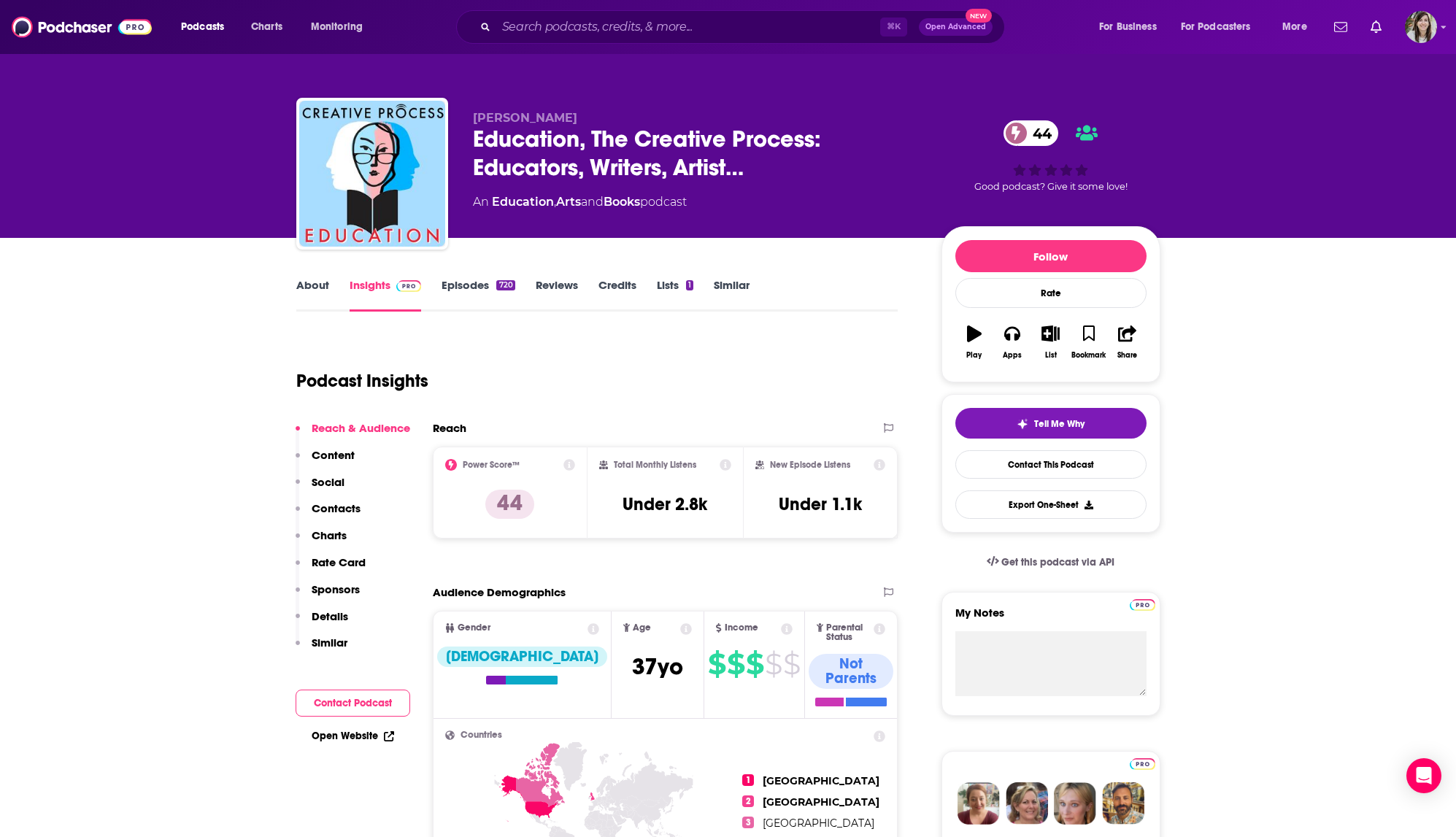
click at [469, 282] on link "Episodes 720" at bounding box center [478, 294] width 73 height 33
